Goal: Information Seeking & Learning: Check status

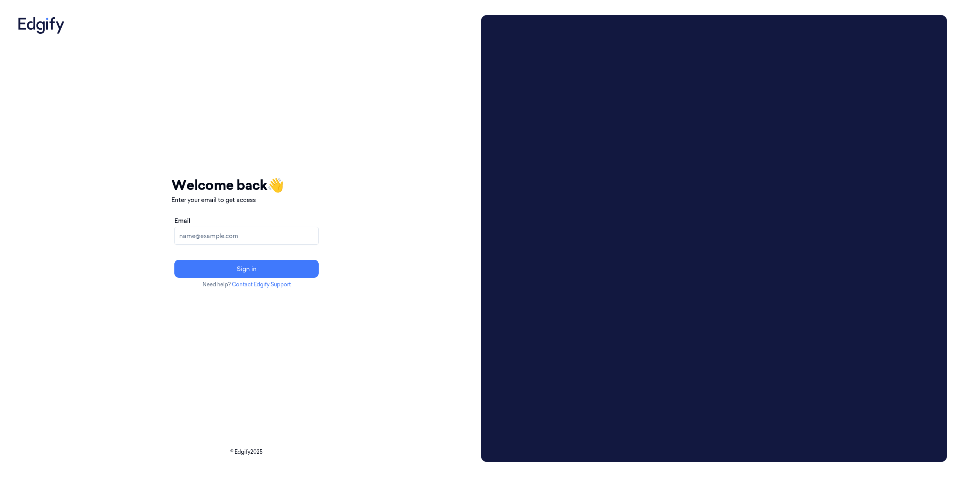
click at [249, 237] on input "Email" at bounding box center [246, 236] width 144 height 18
type input "brown.lamont@heb.com"
click at [174, 260] on button "Sign in" at bounding box center [246, 269] width 144 height 18
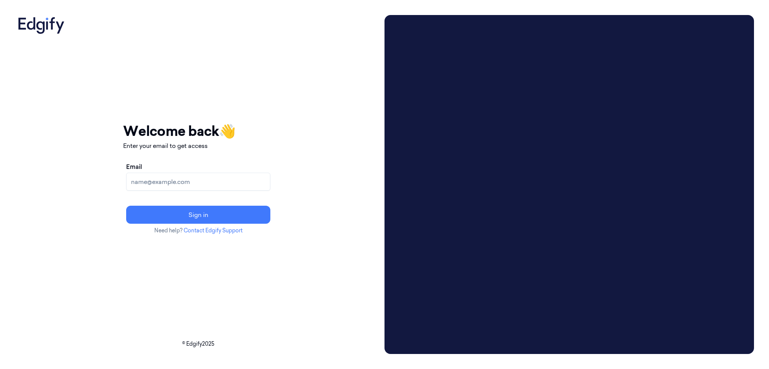
click at [216, 178] on input "Email" at bounding box center [198, 182] width 144 height 18
type input "[EMAIL_ADDRESS][PERSON_NAME][DOMAIN_NAME]"
click at [126, 206] on button "Sign in" at bounding box center [198, 215] width 144 height 18
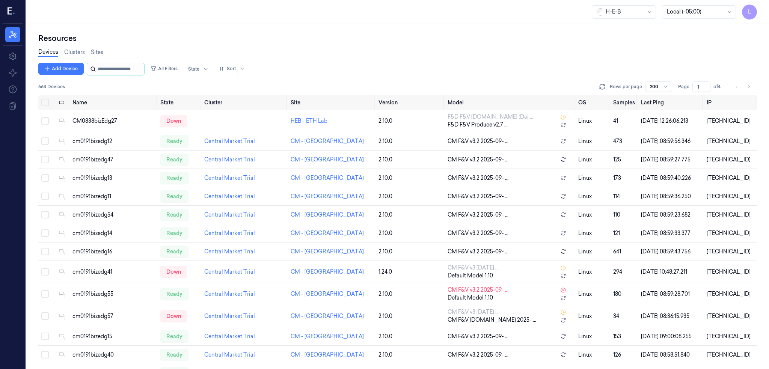
click at [105, 69] on input "string" at bounding box center [120, 69] width 45 height 12
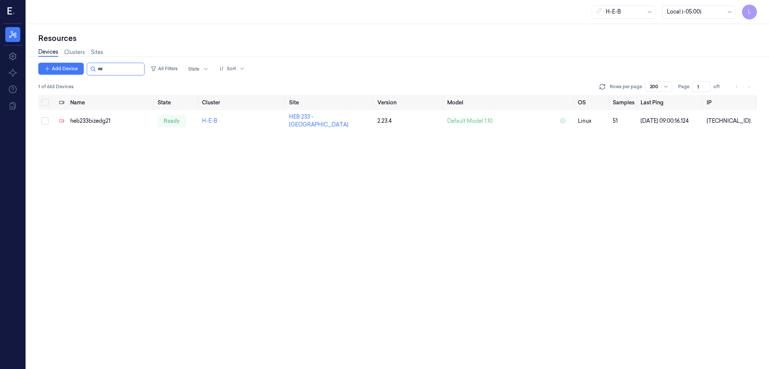
type input "***"
click at [128, 175] on div "Name State Cluster Site Version Model OS Samples Last Ping IP heb233bizedg21 re…" at bounding box center [397, 232] width 719 height 275
click at [165, 115] on div "ready" at bounding box center [172, 121] width 28 height 12
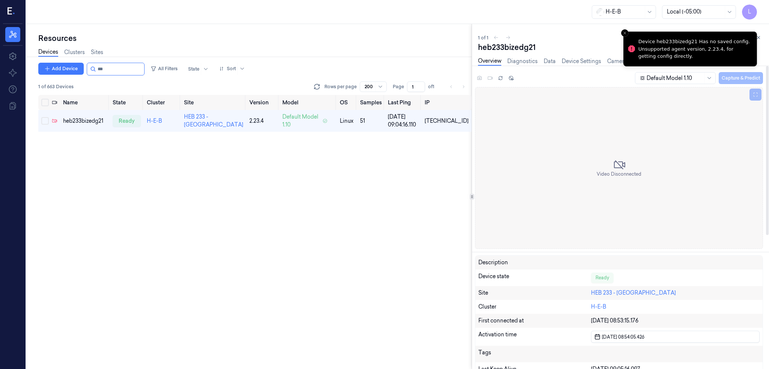
click at [417, 185] on div "Name State Cluster Site Version Model OS Samples Last Ping IP heb233bizedg21 re…" at bounding box center [255, 232] width 434 height 275
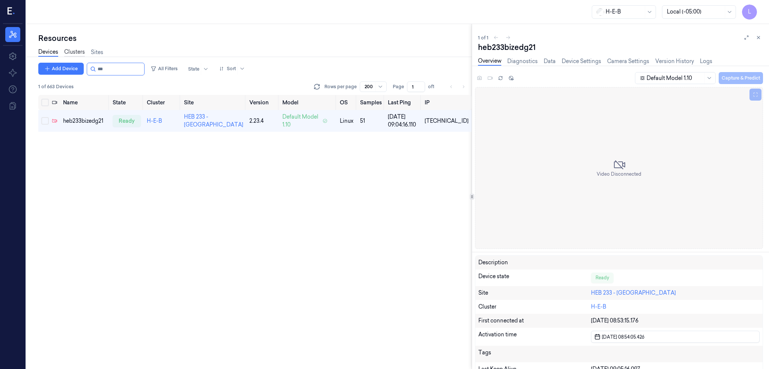
click at [79, 49] on link "Clusters" at bounding box center [74, 52] width 21 height 9
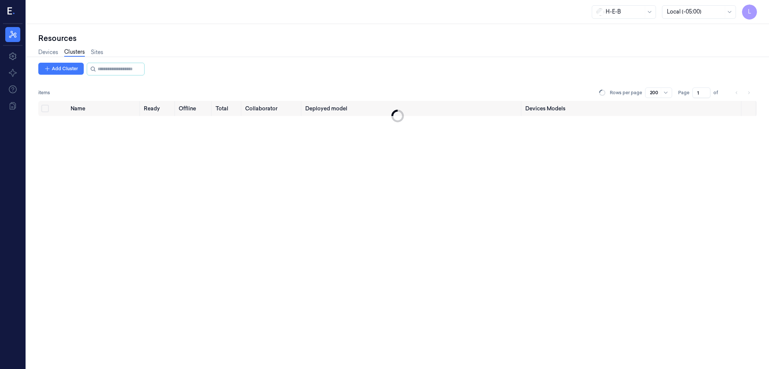
click at [98, 48] on div "Devices Clusters Sites" at bounding box center [70, 52] width 65 height 9
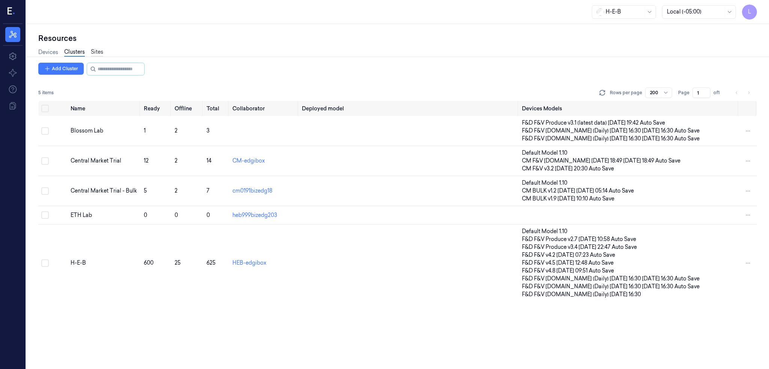
click at [98, 51] on link "Sites" at bounding box center [97, 52] width 12 height 9
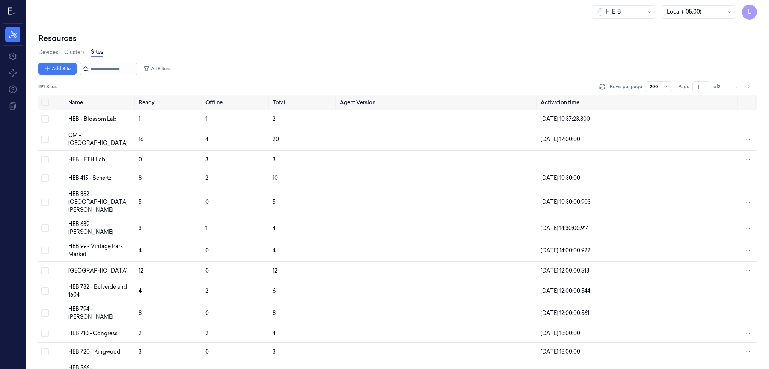
click at [99, 71] on input "string" at bounding box center [113, 69] width 45 height 12
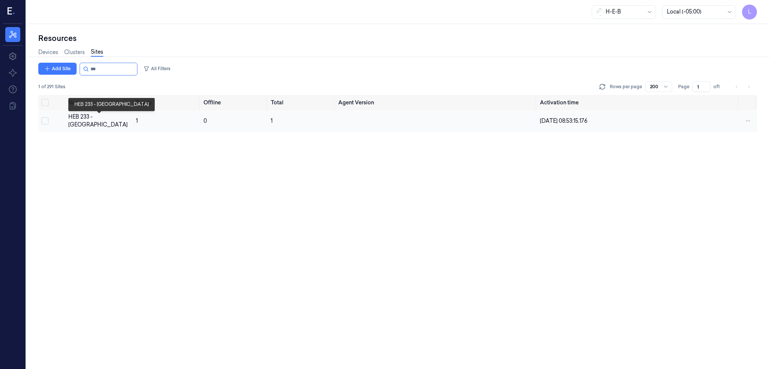
type input "***"
click at [85, 117] on div "HEB 233 - [GEOGRAPHIC_DATA]" at bounding box center [99, 121] width 62 height 16
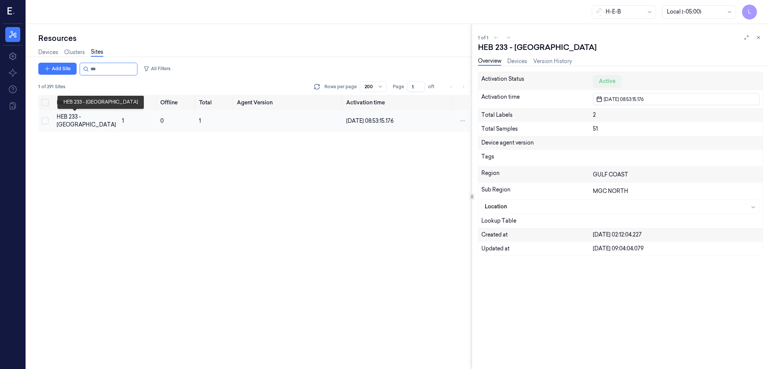
click at [73, 122] on div "HEB 233 - [GEOGRAPHIC_DATA]" at bounding box center [86, 121] width 59 height 16
click at [517, 63] on link "Devices" at bounding box center [518, 61] width 20 height 9
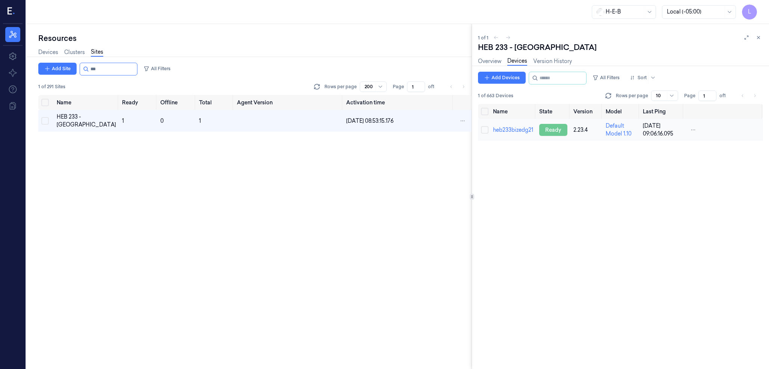
click at [550, 126] on div "ready" at bounding box center [553, 130] width 28 height 12
click at [556, 129] on div "ready" at bounding box center [553, 130] width 28 height 12
click at [501, 126] on td "heb233bizedg21" at bounding box center [513, 130] width 46 height 22
click at [503, 128] on link "heb233bizedg21" at bounding box center [513, 130] width 40 height 7
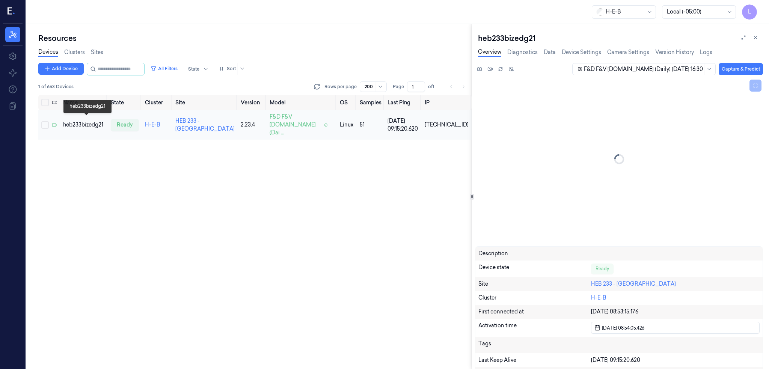
click at [85, 121] on div "heb233bizedg21" at bounding box center [84, 125] width 42 height 8
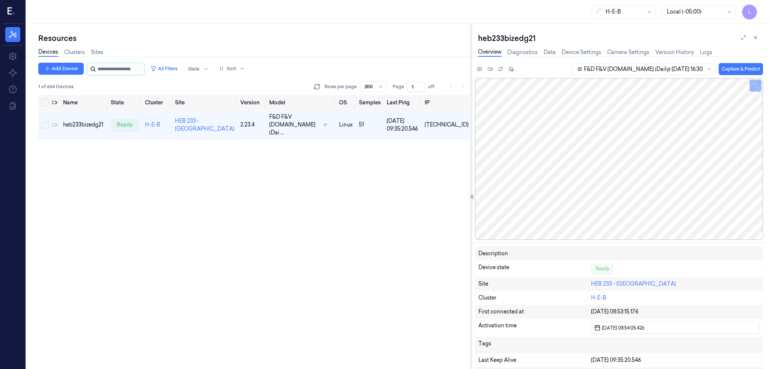
click at [109, 72] on input "string" at bounding box center [120, 69] width 45 height 12
click at [107, 68] on input "string" at bounding box center [120, 69] width 45 height 12
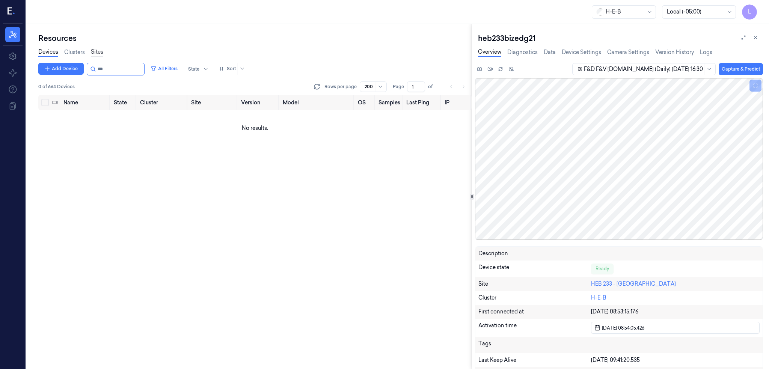
type input "***"
click at [98, 52] on link "Sites" at bounding box center [97, 52] width 12 height 9
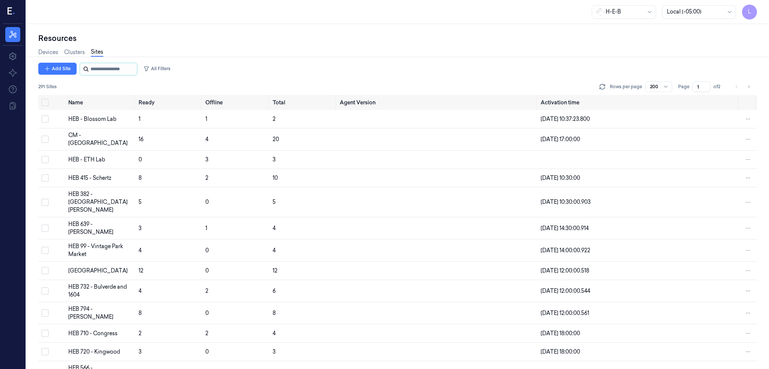
click at [95, 67] on input "string" at bounding box center [113, 69] width 45 height 12
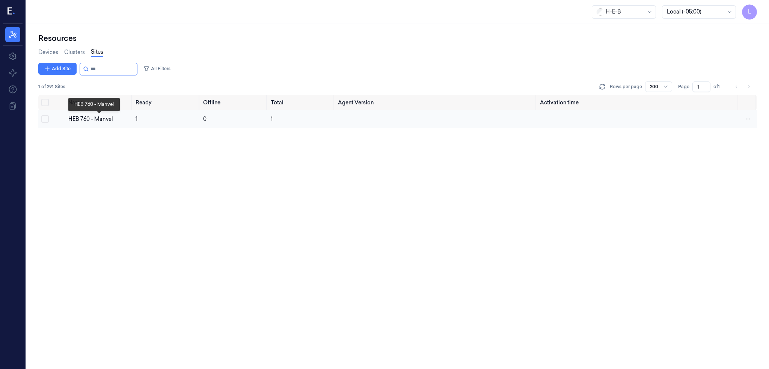
type input "***"
click at [80, 119] on div "HEB 760 - Manvel" at bounding box center [99, 119] width 62 height 8
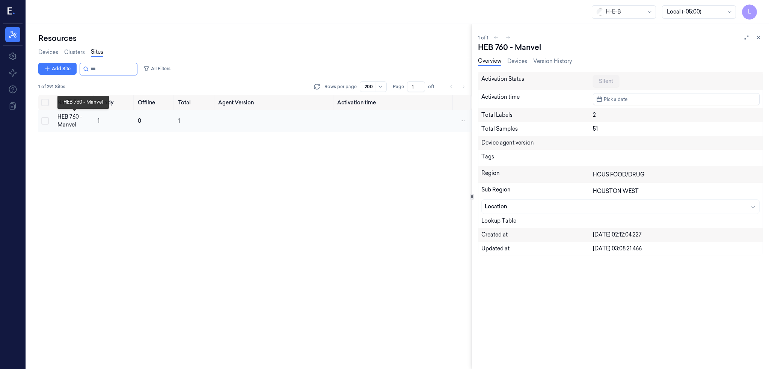
click at [72, 122] on div "HEB 760 - Manvel" at bounding box center [74, 121] width 34 height 16
click at [517, 60] on link "Devices" at bounding box center [518, 61] width 20 height 9
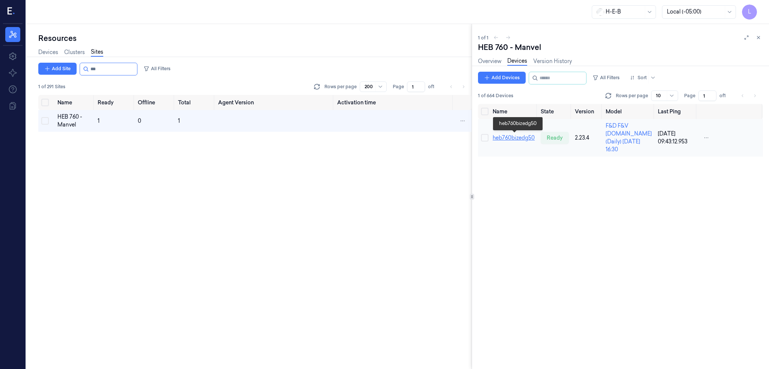
click at [524, 135] on link "heb760bizedg50" at bounding box center [514, 137] width 42 height 7
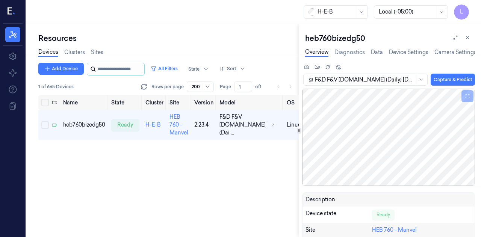
click at [121, 66] on input "string" at bounding box center [120, 69] width 45 height 12
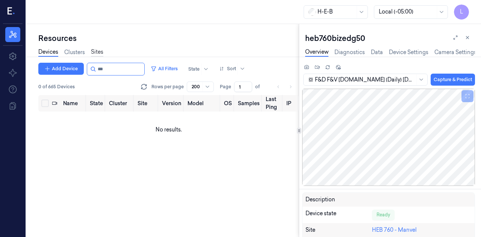
type input "***"
click at [96, 50] on link "Sites" at bounding box center [97, 52] width 12 height 9
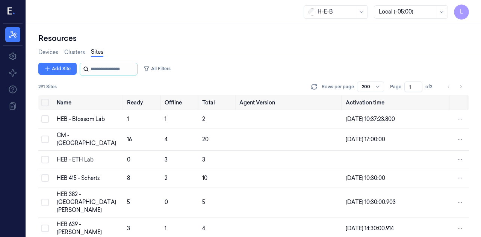
click at [122, 69] on input "string" at bounding box center [113, 69] width 45 height 12
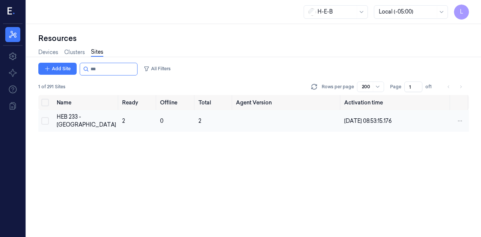
type input "***"
click at [119, 121] on td "2" at bounding box center [138, 121] width 38 height 22
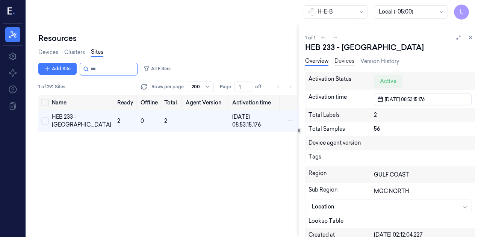
click at [354, 60] on link "Devices" at bounding box center [344, 61] width 20 height 9
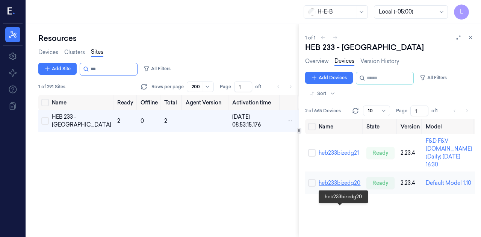
click at [349, 186] on link "heb233bizedg20" at bounding box center [340, 183] width 42 height 7
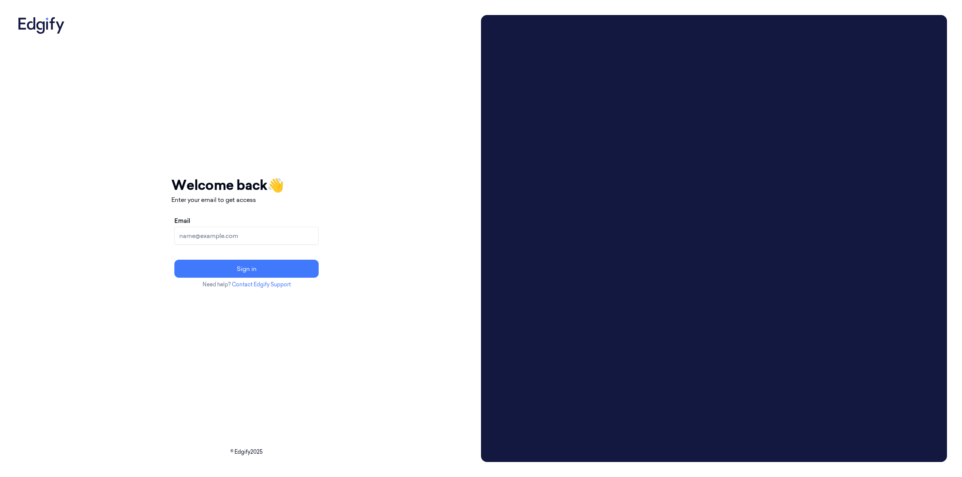
click at [297, 235] on input "Email" at bounding box center [246, 236] width 144 height 18
type input "brown.lamont@heb.com"
click at [174, 260] on button "Sign in" at bounding box center [246, 269] width 144 height 18
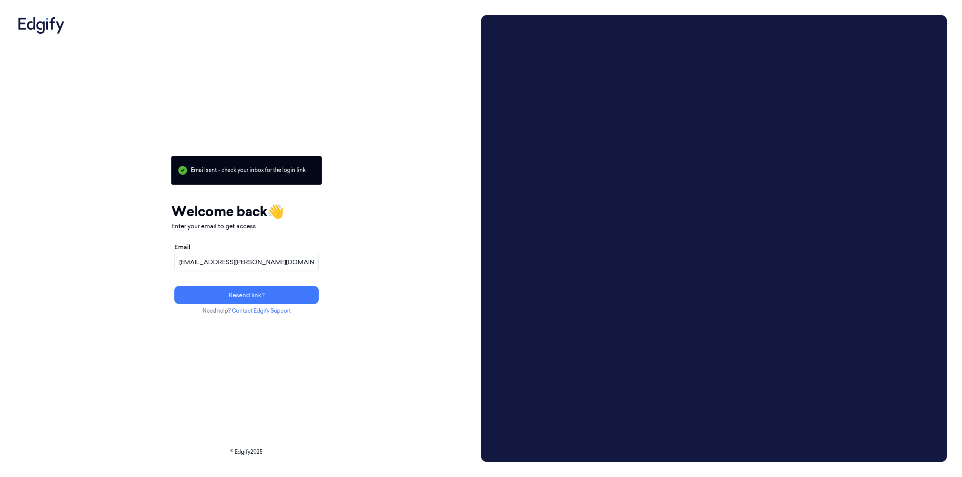
click at [319, 262] on input "brown.lamont@heb.com" at bounding box center [246, 262] width 144 height 18
click at [310, 296] on button "Resend link?" at bounding box center [246, 295] width 144 height 18
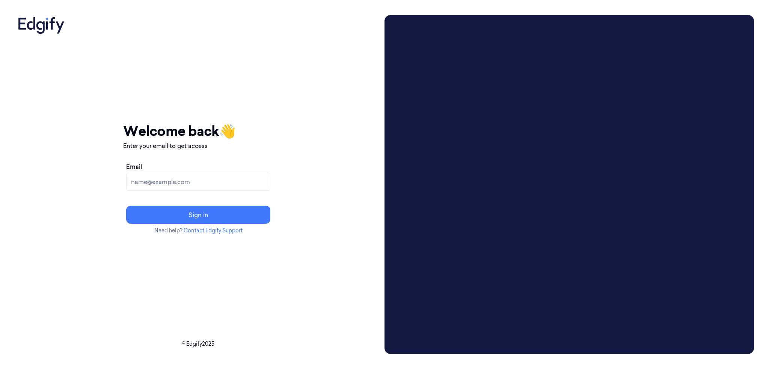
click at [225, 183] on input "Email" at bounding box center [198, 182] width 144 height 18
type input "[EMAIL_ADDRESS][PERSON_NAME][DOMAIN_NAME]"
click at [126, 206] on button "Sign in" at bounding box center [198, 215] width 144 height 18
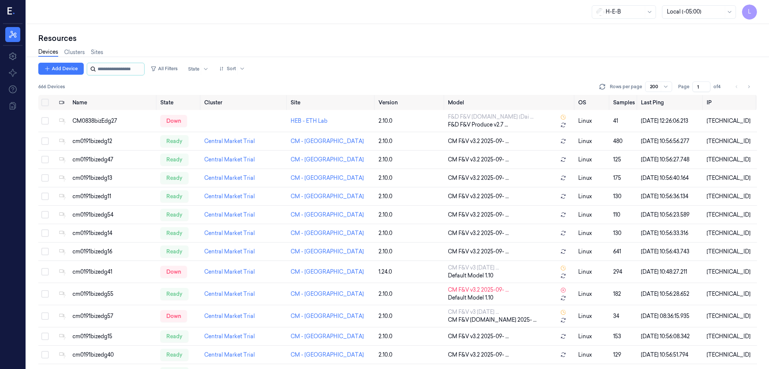
click at [137, 65] on input "string" at bounding box center [120, 69] width 45 height 12
type input "***"
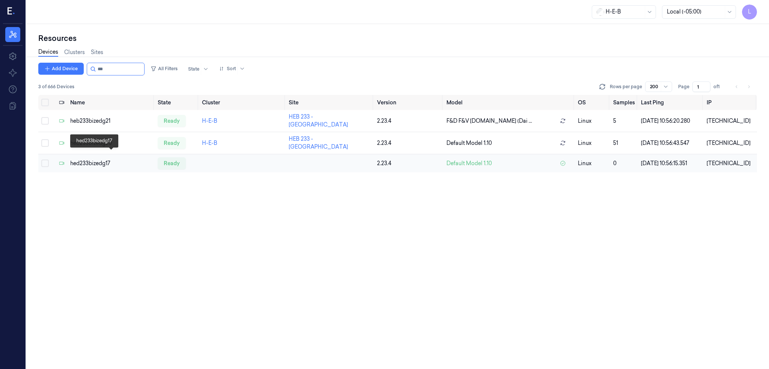
click at [103, 160] on div "hed233bizedg17" at bounding box center [111, 164] width 82 height 8
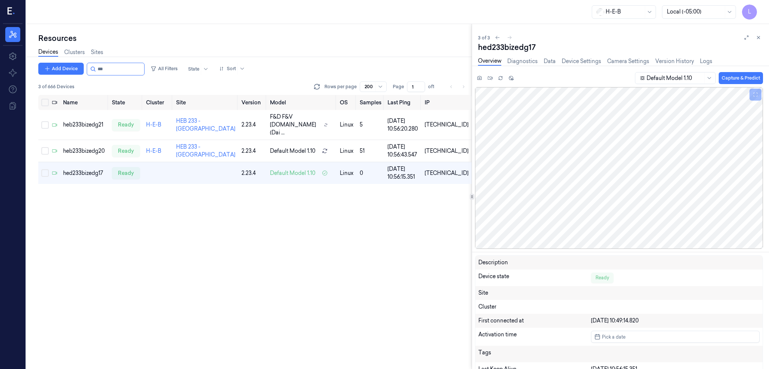
click at [107, 204] on div "Name State Cluster Site Version Model OS Samples Last Ping IP heb233bizedg21 re…" at bounding box center [255, 232] width 434 height 275
click at [113, 68] on input "string" at bounding box center [120, 69] width 45 height 12
type input "***"
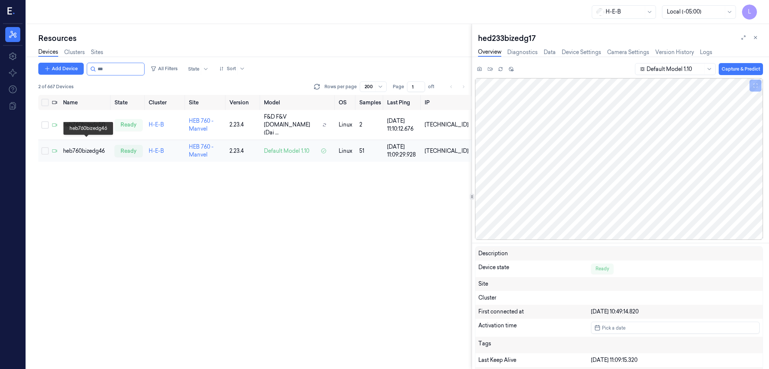
click at [98, 147] on div "heb760bizedg46" at bounding box center [85, 151] width 45 height 8
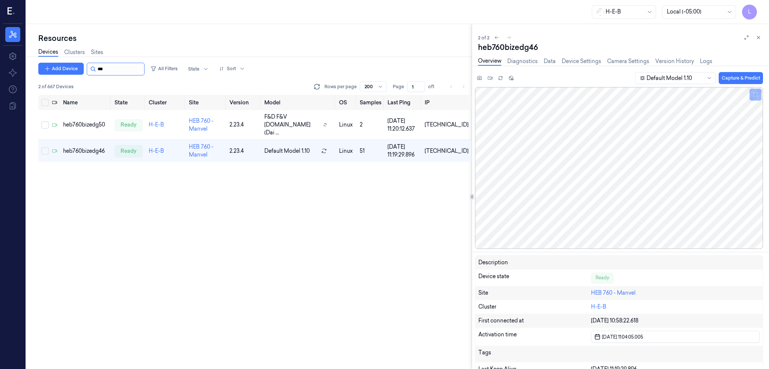
click at [100, 64] on input "string" at bounding box center [120, 69] width 45 height 12
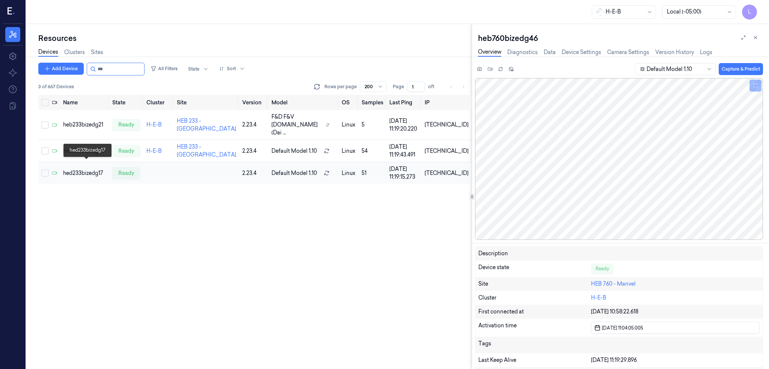
type input "***"
click at [96, 169] on div "hed233bizedg17" at bounding box center [84, 173] width 43 height 8
